Goal: Find specific page/section: Find specific page/section

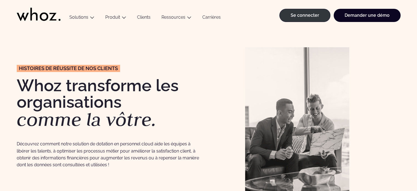
scroll to position [1, 0]
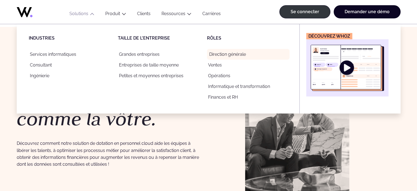
click at [225, 58] on link "Direction générale" at bounding box center [248, 54] width 83 height 11
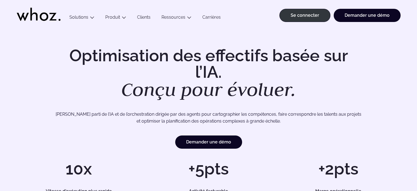
click at [212, 17] on font "Carrières" at bounding box center [212, 17] width 18 height 5
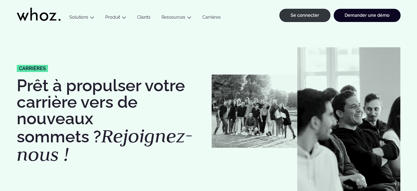
drag, startPoint x: 0, startPoint y: 0, endPoint x: 212, endPoint y: 17, distance: 212.6
click at [212, 17] on font "Carrières" at bounding box center [212, 17] width 18 height 5
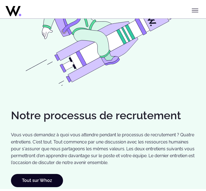
scroll to position [676, 0]
